Goal: Complete application form

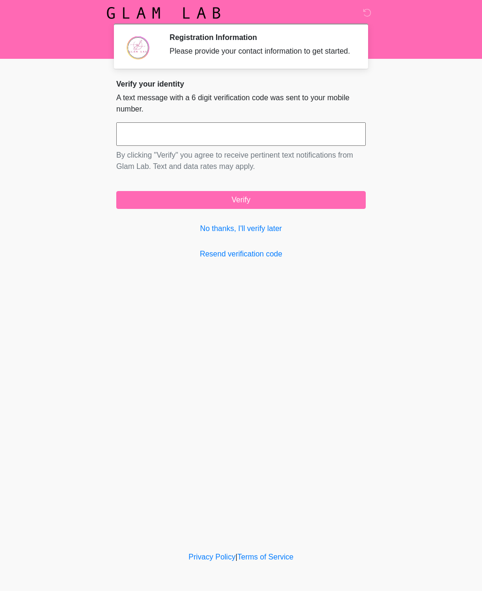
click at [174, 144] on input "text" at bounding box center [240, 134] width 249 height 24
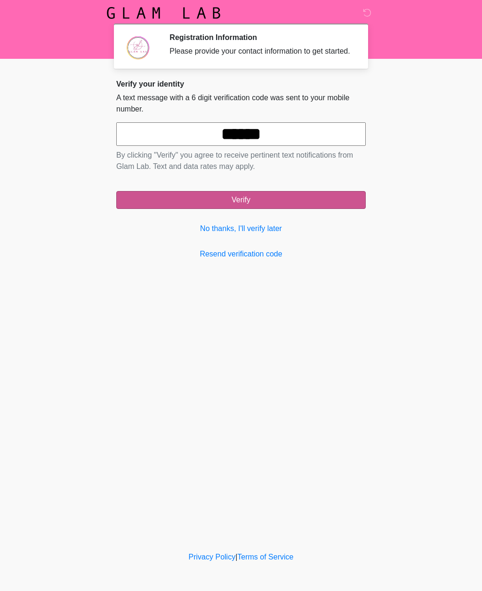
type input "******"
click at [265, 207] on button "Verify" at bounding box center [240, 200] width 249 height 18
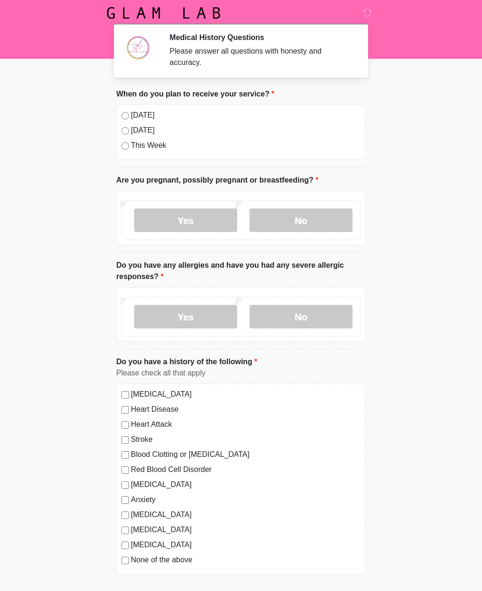
click at [158, 111] on label "Today" at bounding box center [246, 115] width 230 height 11
click at [310, 219] on label "No" at bounding box center [300, 220] width 103 height 24
click at [315, 320] on label "No" at bounding box center [300, 317] width 103 height 24
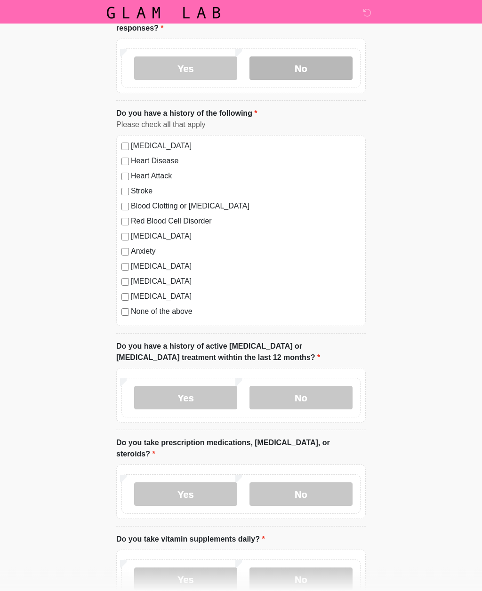
scroll to position [249, 0]
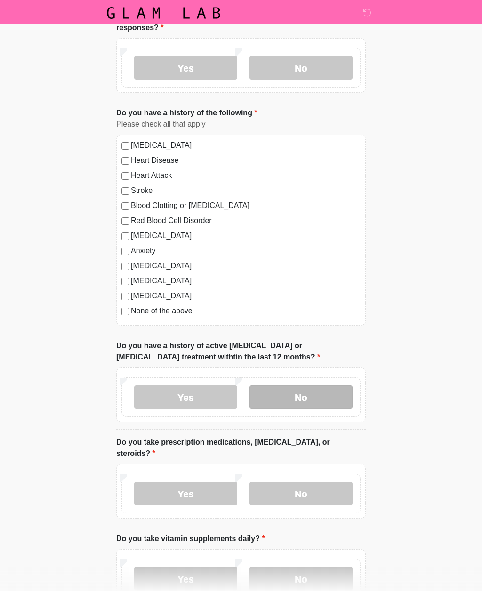
click at [326, 394] on label "No" at bounding box center [300, 397] width 103 height 24
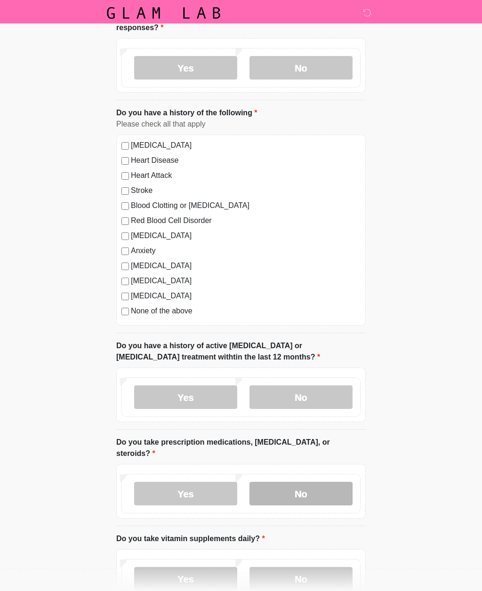
click at [321, 493] on label "No" at bounding box center [300, 494] width 103 height 24
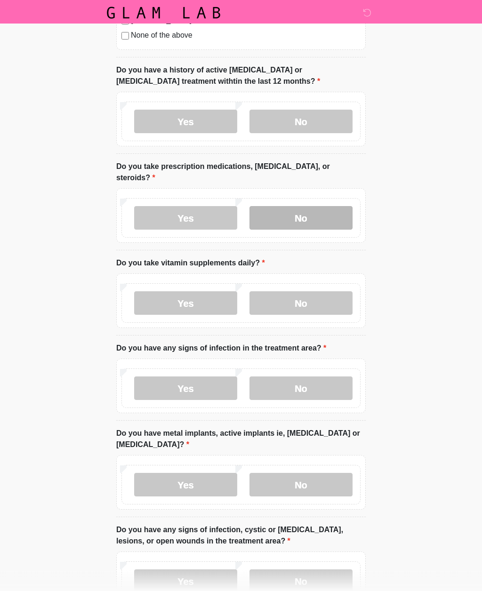
scroll to position [524, 0]
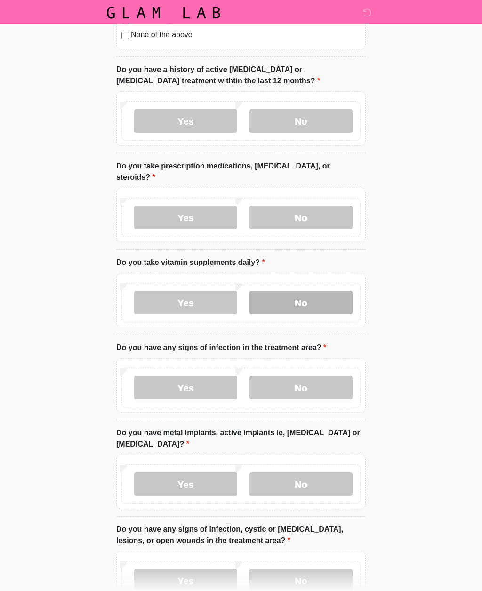
click at [324, 302] on label "No" at bounding box center [300, 303] width 103 height 24
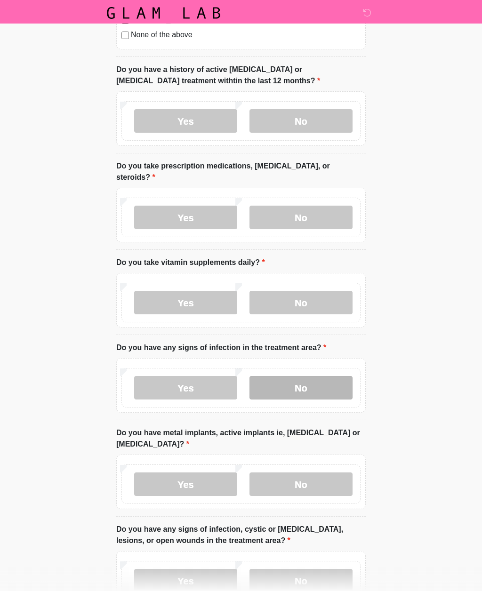
click at [313, 387] on label "No" at bounding box center [300, 388] width 103 height 24
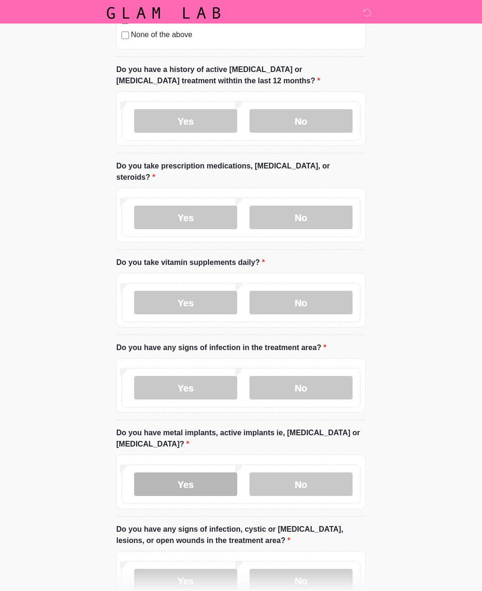
click at [224, 480] on label "Yes" at bounding box center [185, 484] width 103 height 24
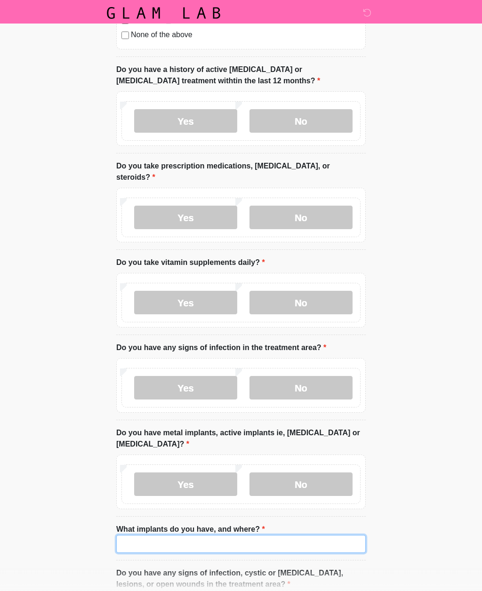
click at [264, 538] on input "What implants do you have, and where?" at bounding box center [240, 544] width 249 height 18
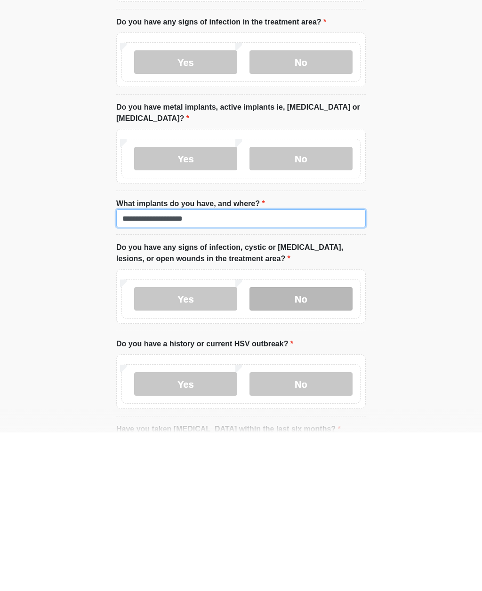
type input "**********"
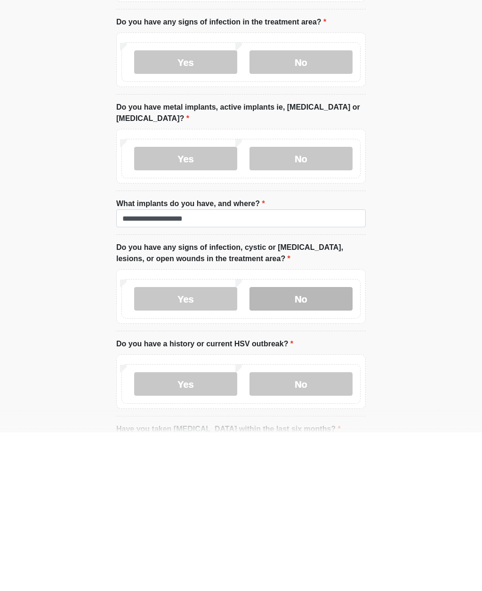
click at [317, 445] on label "No" at bounding box center [300, 457] width 103 height 24
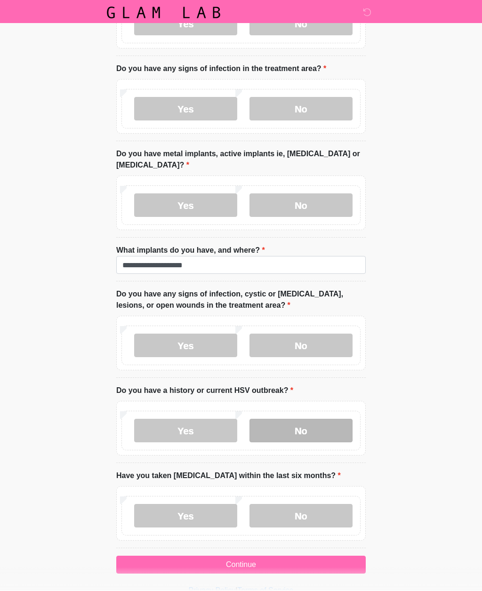
click at [325, 430] on label "No" at bounding box center [300, 431] width 103 height 24
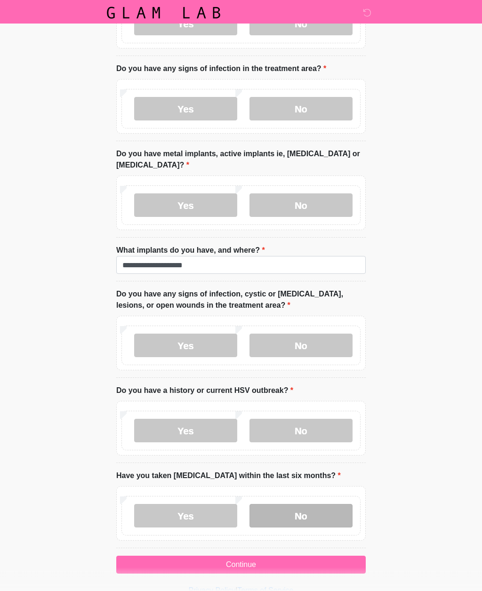
click at [307, 507] on label "No" at bounding box center [300, 516] width 103 height 24
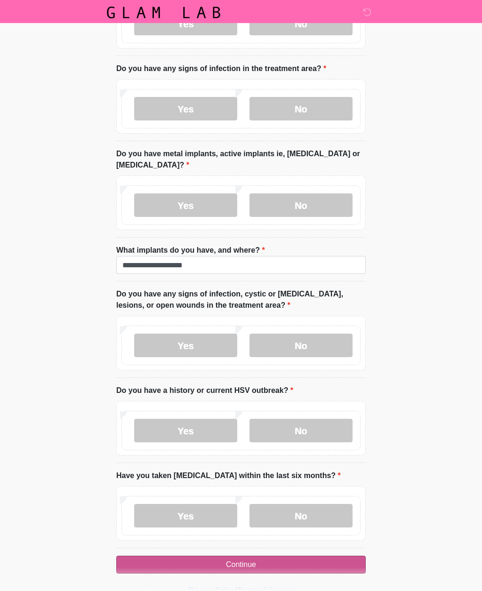
click at [310, 558] on button "Continue" at bounding box center [240, 565] width 249 height 18
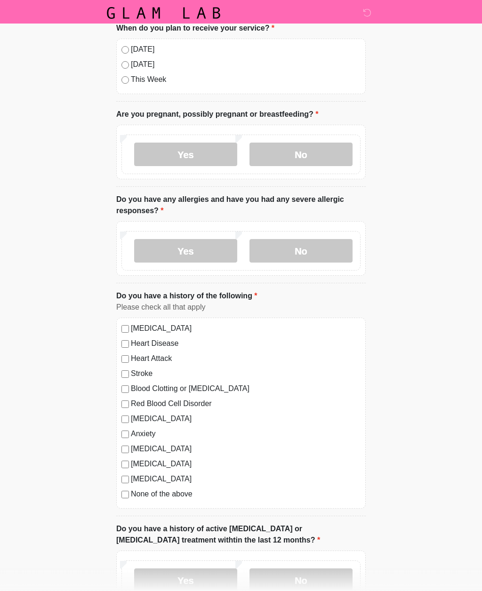
scroll to position [0, 0]
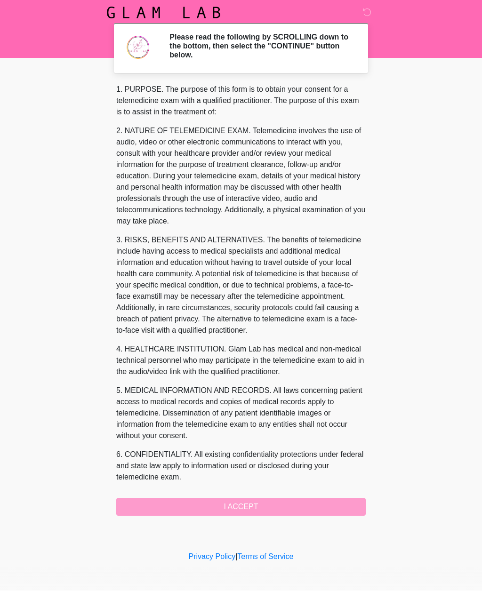
click at [289, 509] on div "1. PURPOSE. The purpose of this form is to obtain your consent for a telemedici…" at bounding box center [240, 300] width 249 height 432
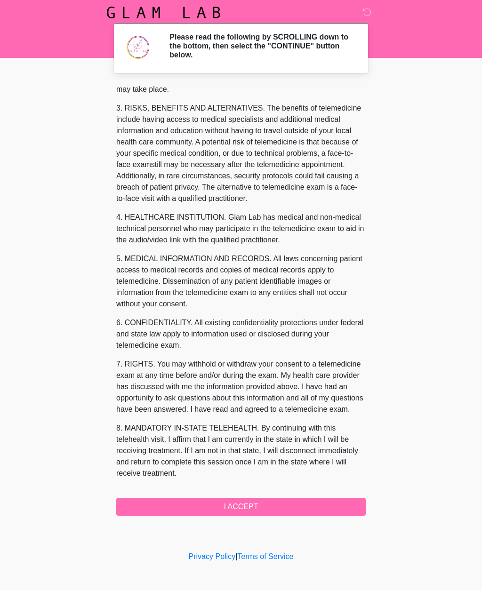
scroll to position [154, 0]
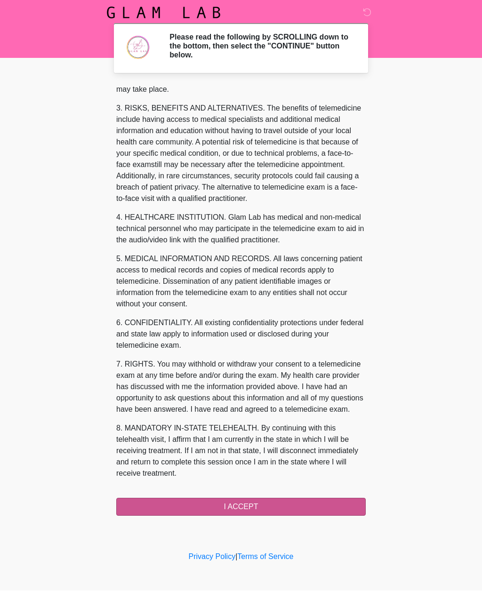
click at [300, 504] on button "I ACCEPT" at bounding box center [240, 507] width 249 height 18
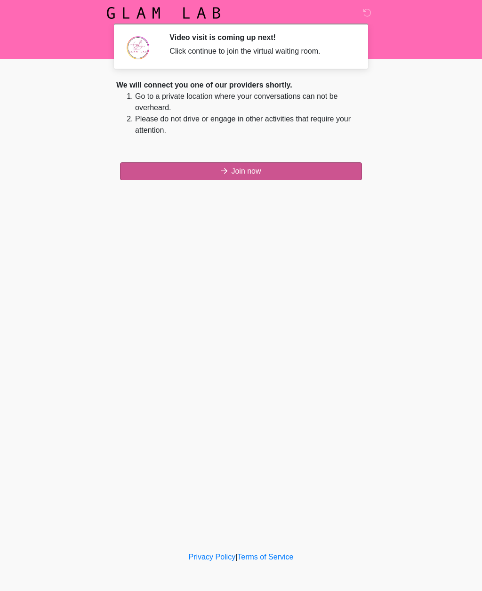
click at [323, 168] on button "Join now" at bounding box center [241, 171] width 242 height 18
